Goal: Transaction & Acquisition: Purchase product/service

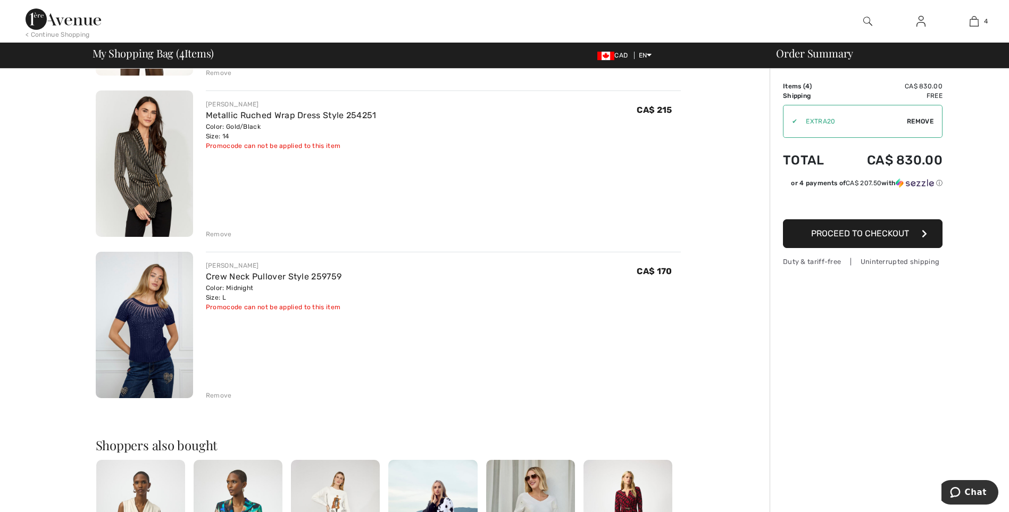
scroll to position [390, 0]
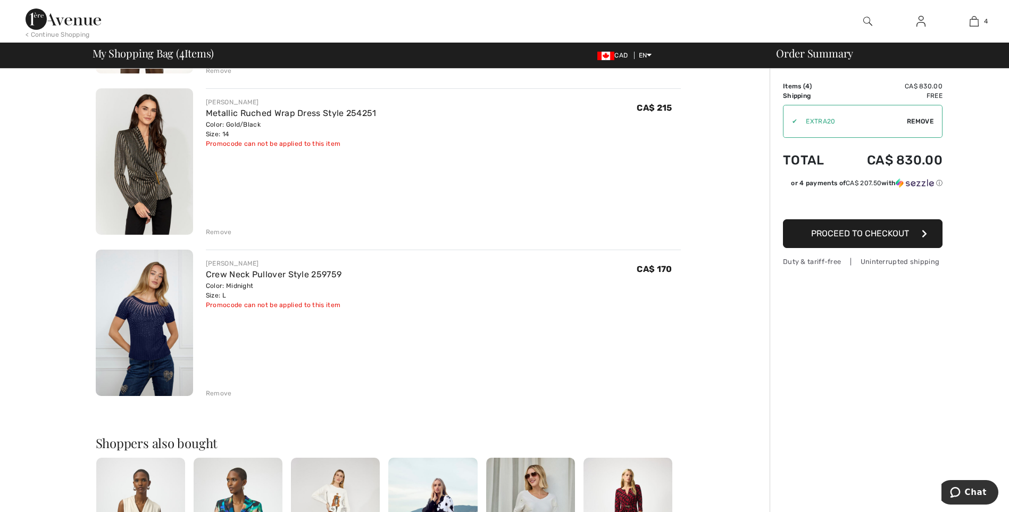
click at [224, 393] on div "Remove" at bounding box center [219, 393] width 26 height 10
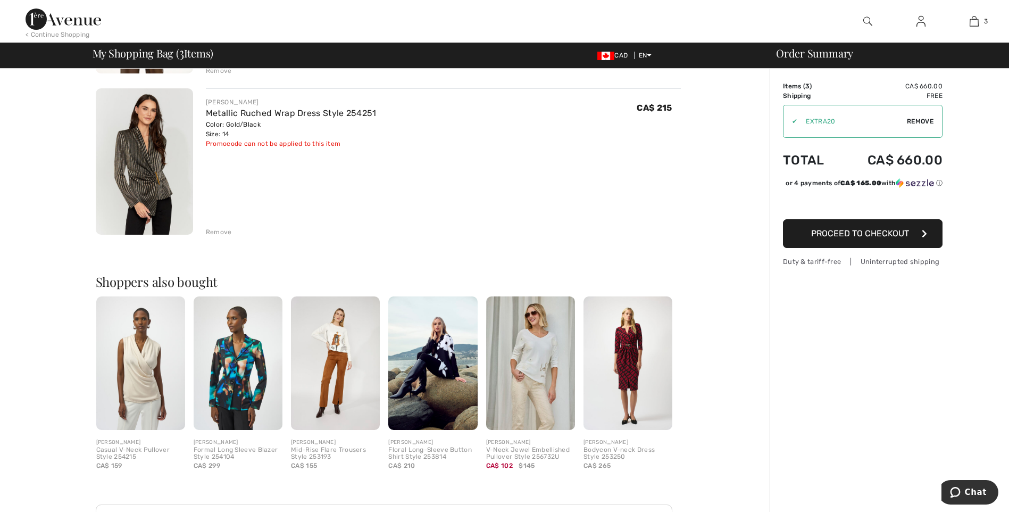
click at [209, 230] on div "Remove" at bounding box center [219, 232] width 26 height 10
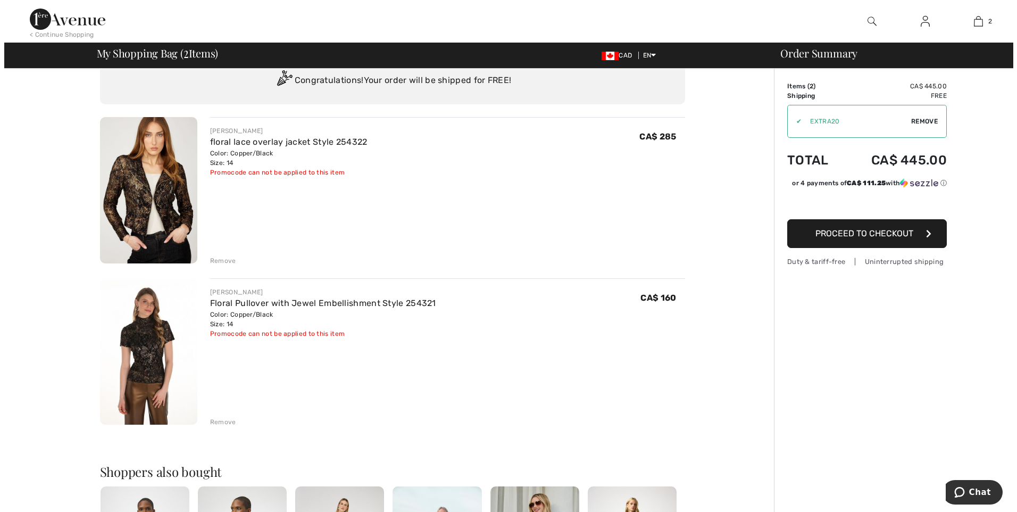
scroll to position [0, 0]
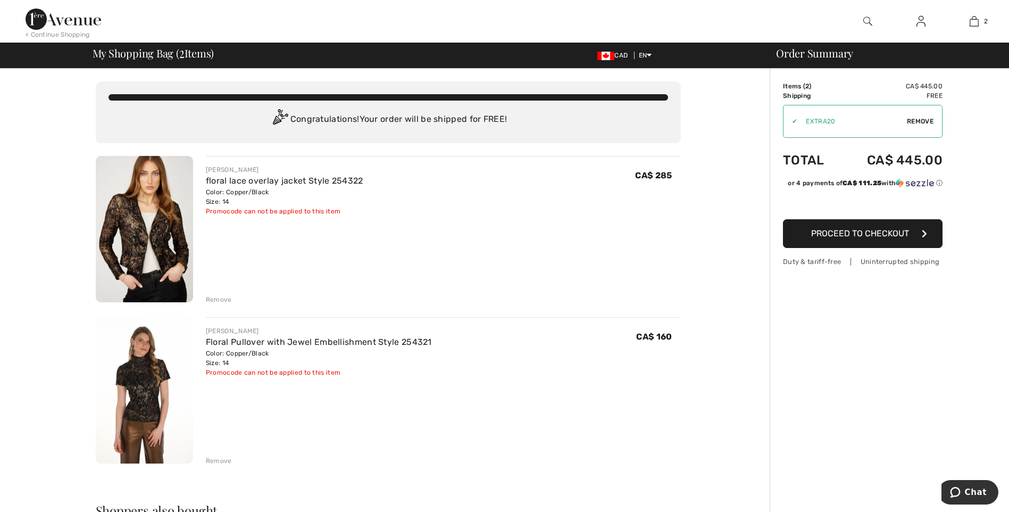
click at [870, 18] on img at bounding box center [867, 21] width 9 height 13
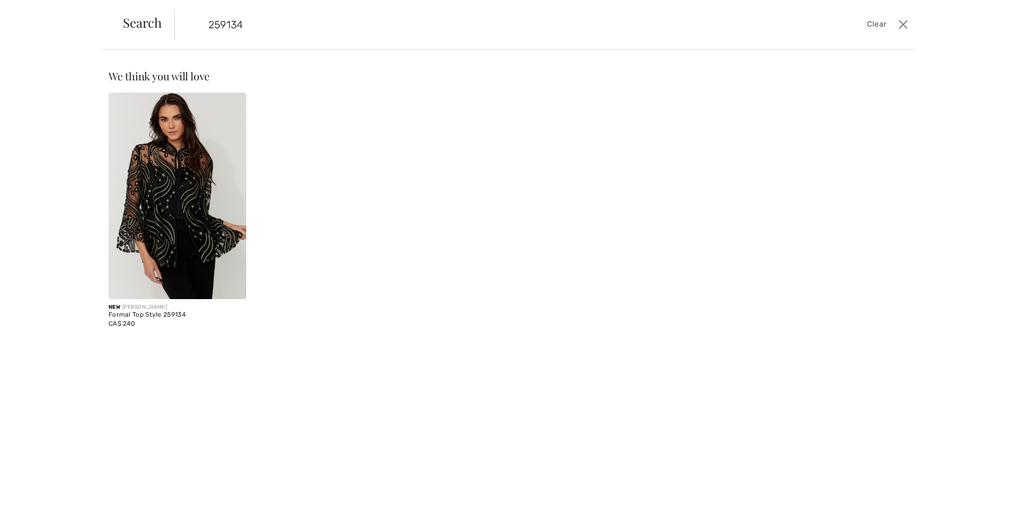
type input "259134"
click at [128, 318] on div "Formal Top Style 259134" at bounding box center [178, 314] width 138 height 7
click at [145, 318] on div "Formal Top Style 259134" at bounding box center [178, 314] width 138 height 7
click at [172, 224] on img at bounding box center [178, 196] width 138 height 206
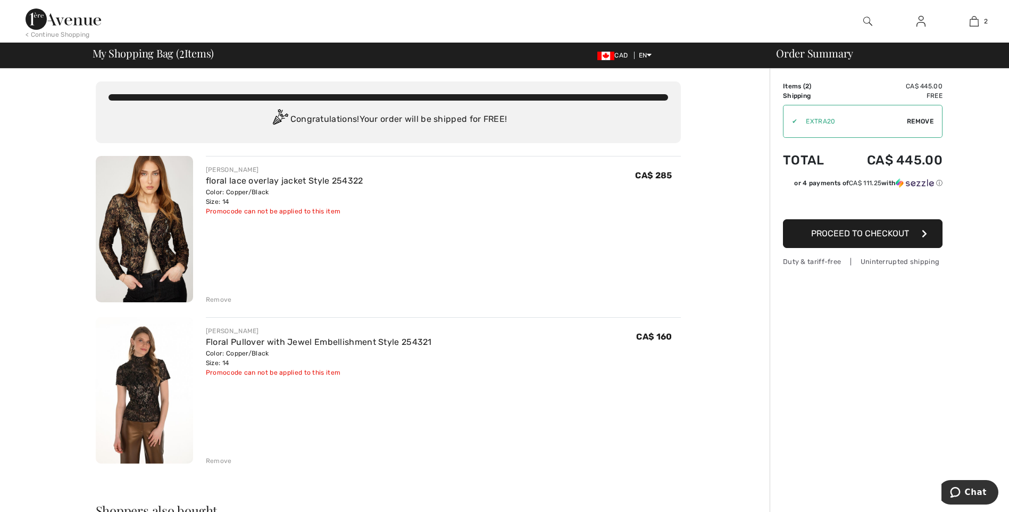
click at [863, 21] on img at bounding box center [867, 21] width 9 height 13
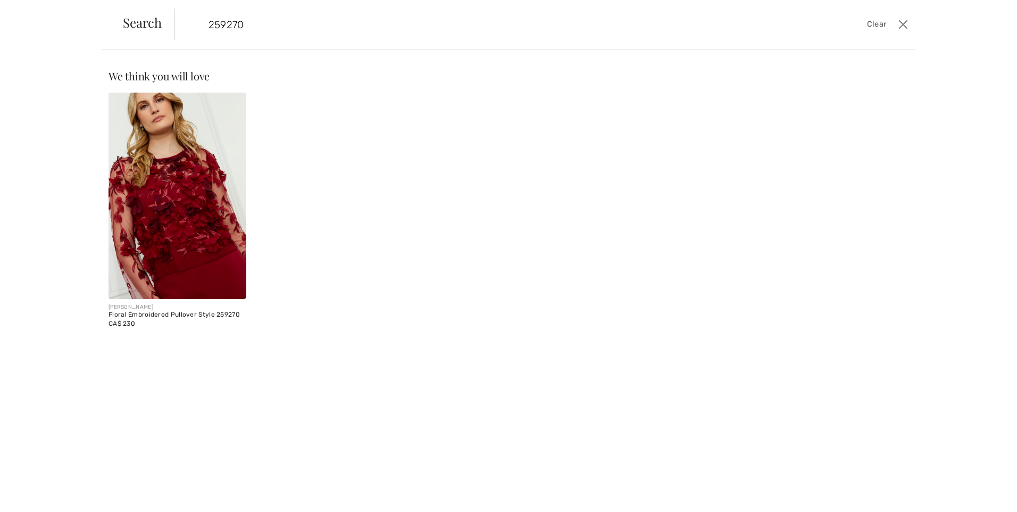
type input "259270"
click at [153, 232] on img at bounding box center [178, 196] width 138 height 206
